Goal: Information Seeking & Learning: Learn about a topic

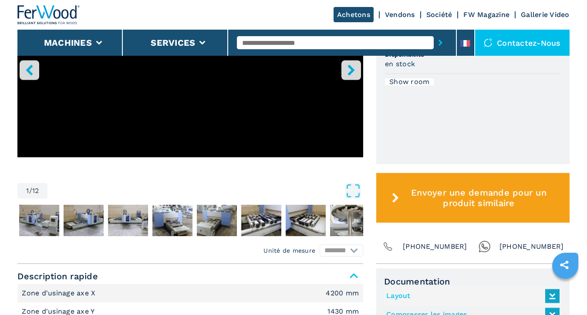
scroll to position [251, 0]
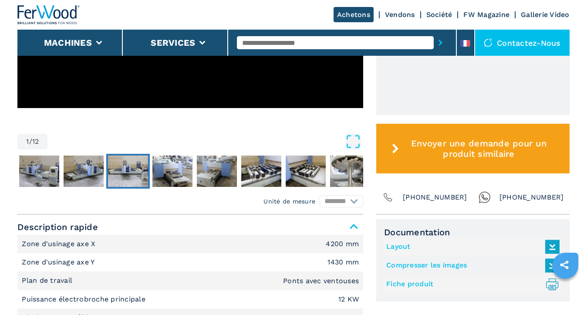
click at [115, 167] on img "Go to Slide 4" at bounding box center [128, 170] width 40 height 31
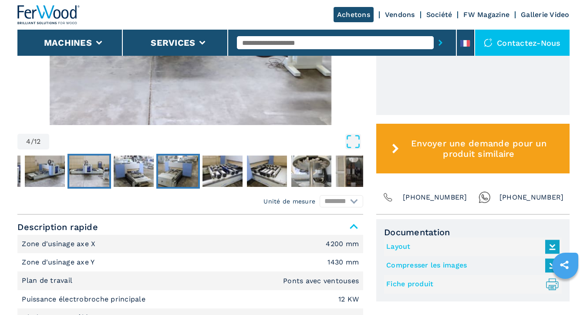
click at [161, 163] on img "Go to Slide 6" at bounding box center [178, 170] width 40 height 31
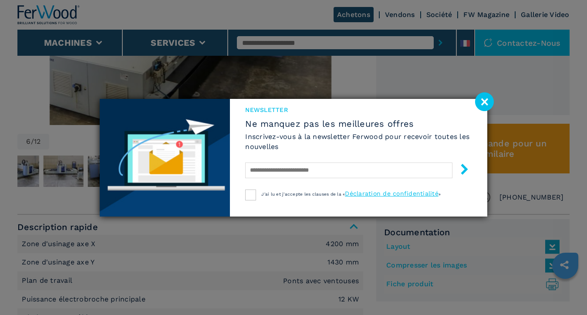
click at [484, 102] on image at bounding box center [484, 101] width 19 height 19
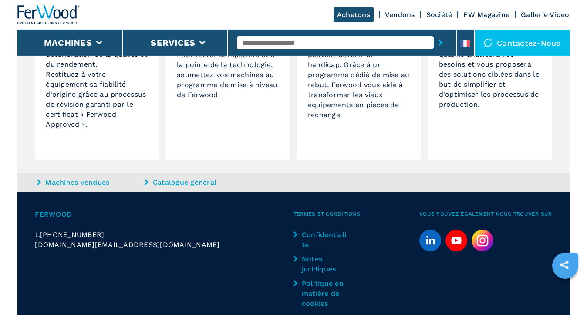
scroll to position [745, 0]
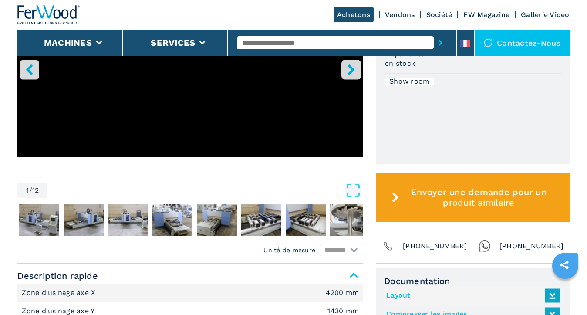
scroll to position [279, 0]
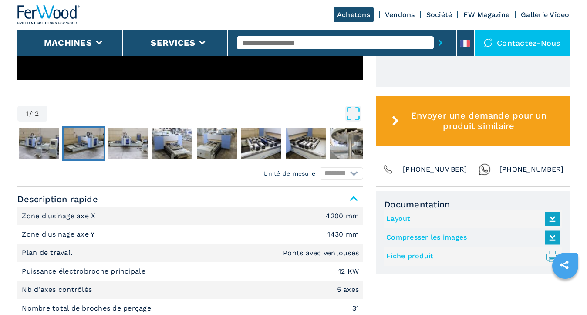
click at [76, 146] on img "Go to Slide 3" at bounding box center [84, 143] width 40 height 31
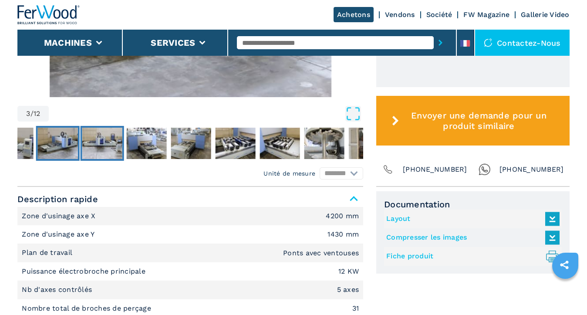
click at [117, 147] on img "Go to Slide 4" at bounding box center [102, 143] width 40 height 31
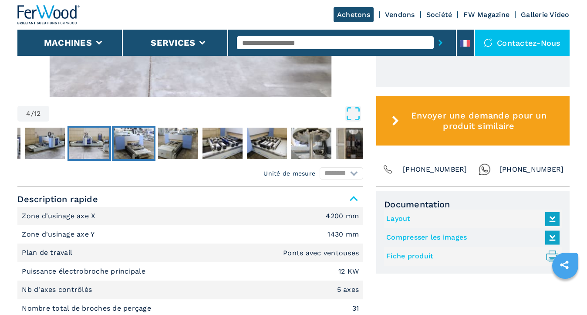
click at [131, 147] on img "Go to Slide 5" at bounding box center [134, 143] width 40 height 31
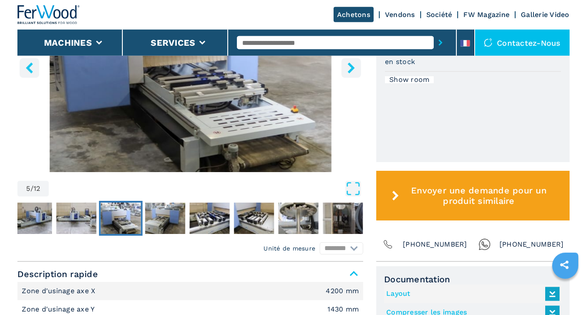
scroll to position [202, 0]
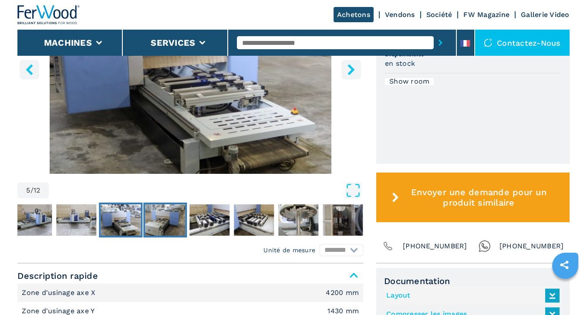
click at [182, 221] on img "Go to Slide 6" at bounding box center [165, 219] width 40 height 31
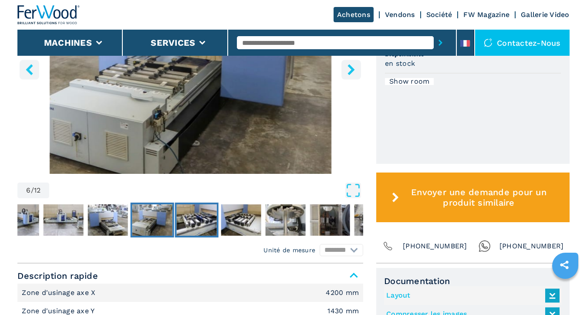
click at [212, 220] on img "Go to Slide 7" at bounding box center [197, 219] width 40 height 31
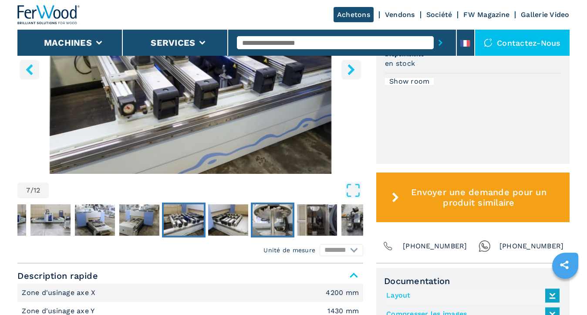
click at [257, 216] on img "Go to Slide 9" at bounding box center [272, 219] width 40 height 31
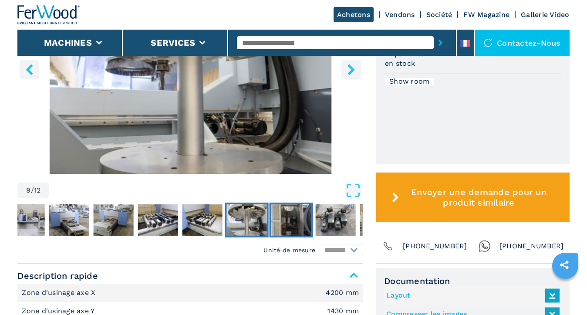
click at [287, 216] on img "Go to Slide 10" at bounding box center [291, 219] width 40 height 31
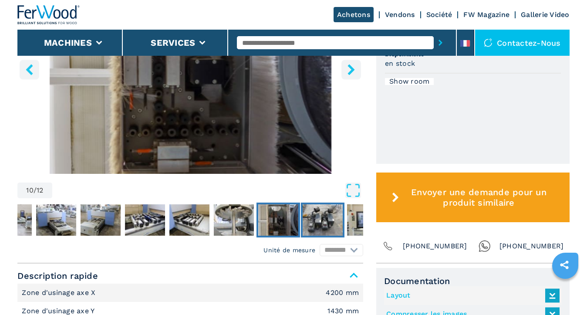
click at [310, 216] on img "Go to Slide 11" at bounding box center [323, 219] width 40 height 31
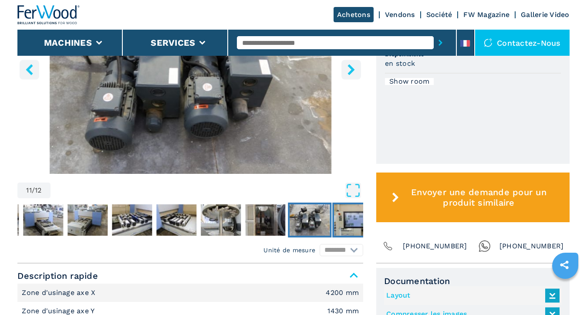
click at [350, 222] on img "Go to Slide 12" at bounding box center [354, 219] width 40 height 31
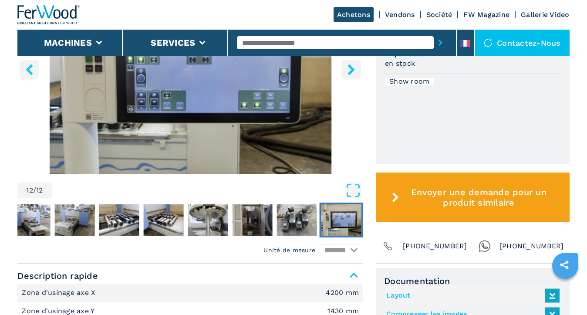
click at [350, 220] on img "Go to Slide 12" at bounding box center [341, 219] width 40 height 31
click at [300, 222] on img "Go to Slide 11" at bounding box center [297, 219] width 40 height 31
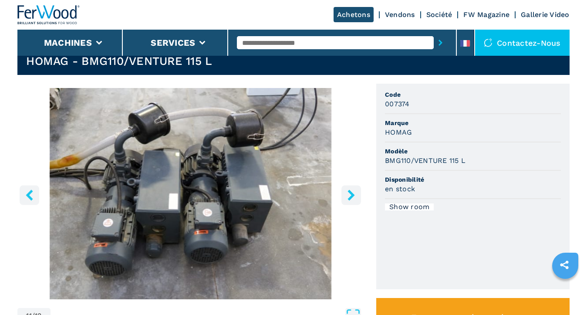
scroll to position [153, 0]
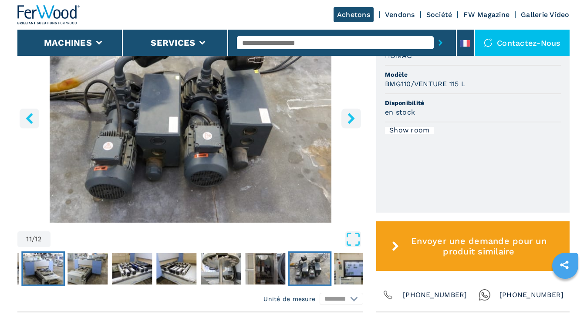
click at [40, 266] on img "Go to Slide 5" at bounding box center [44, 268] width 40 height 31
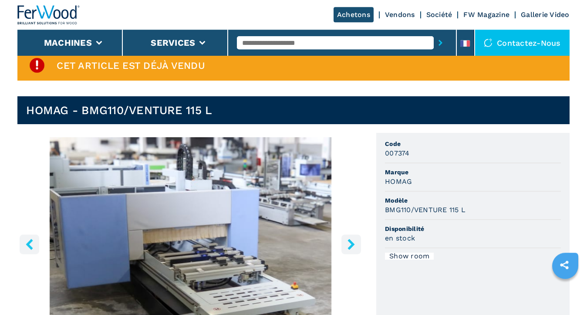
scroll to position [0, 0]
